Goal: Information Seeking & Learning: Learn about a topic

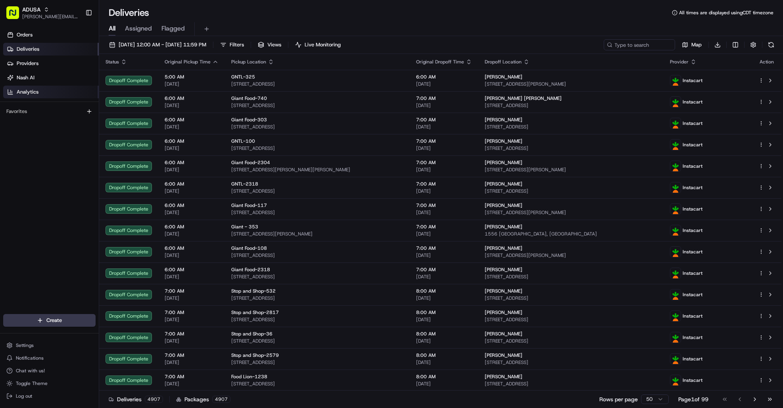
click at [37, 86] on link "Analytics" at bounding box center [51, 92] width 96 height 13
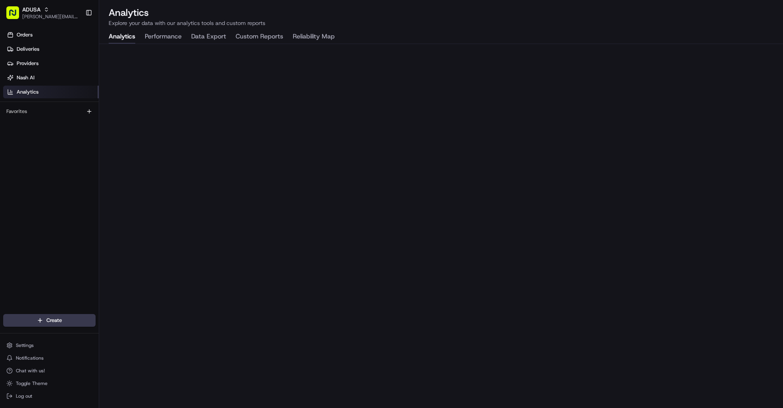
click at [225, 41] on button "Data Export" at bounding box center [208, 36] width 35 height 13
drag, startPoint x: 119, startPoint y: 37, endPoint x: 88, endPoint y: 212, distance: 177.6
click at [85, 217] on div "Orders Deliveries Providers Nash AI Analytics Favorites" at bounding box center [49, 172] width 99 height 294
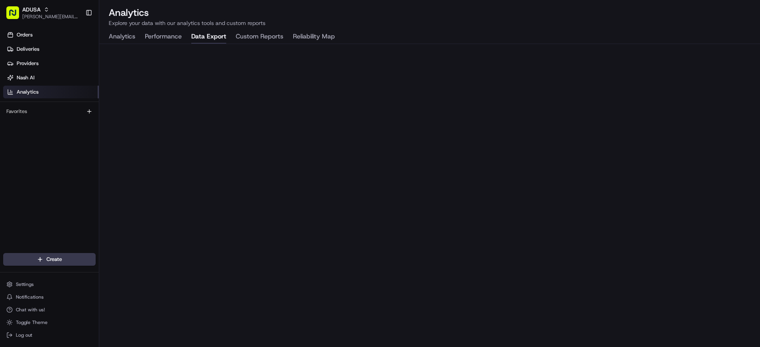
click at [6, 191] on div "Orders Deliveries Providers Nash AI Analytics Favorites" at bounding box center [49, 141] width 99 height 232
drag, startPoint x: 52, startPoint y: 173, endPoint x: 50, endPoint y: 176, distance: 4.1
click at [51, 175] on div "Orders Deliveries Providers Nash AI Analytics Favorites" at bounding box center [49, 141] width 99 height 232
click at [46, 184] on div "Orders Deliveries Providers Nash AI Analytics Favorites" at bounding box center [49, 141] width 99 height 232
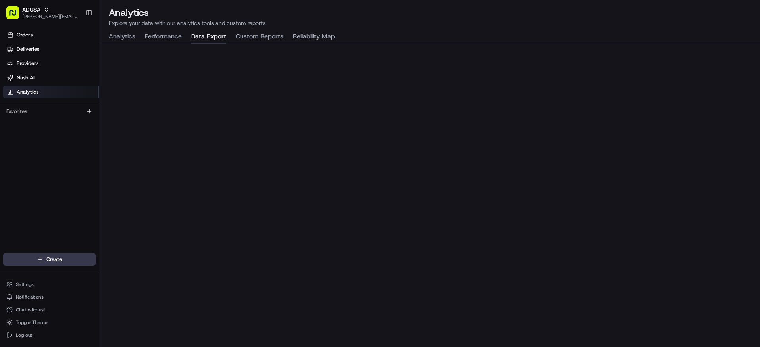
click at [46, 184] on div "Orders Deliveries Providers Nash AI Analytics Favorites" at bounding box center [49, 141] width 99 height 232
click at [70, 184] on div "Orders Deliveries Providers Nash AI Analytics Favorites" at bounding box center [49, 141] width 99 height 232
